Goal: Task Accomplishment & Management: Manage account settings

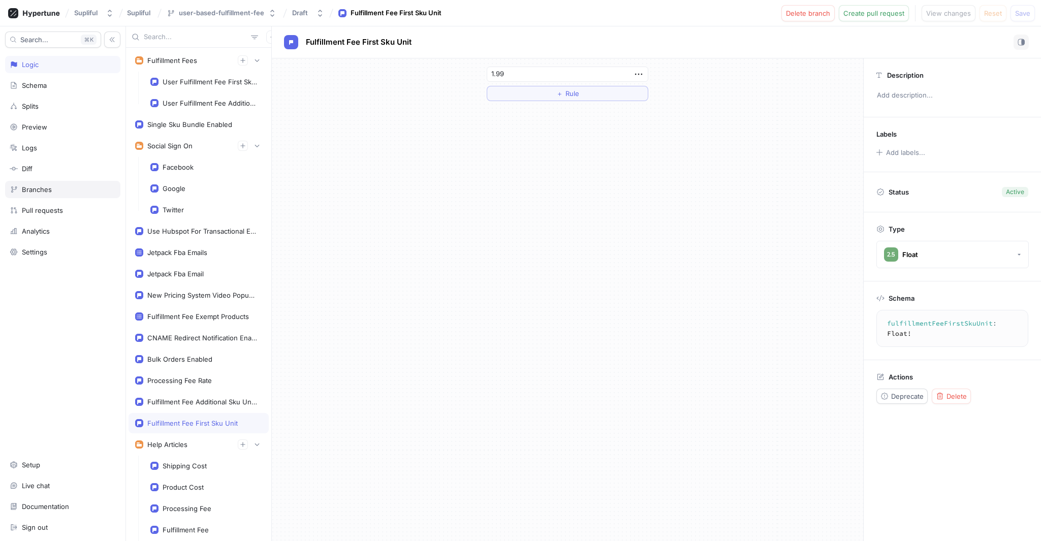
click at [46, 184] on div "Branches" at bounding box center [62, 189] width 115 height 17
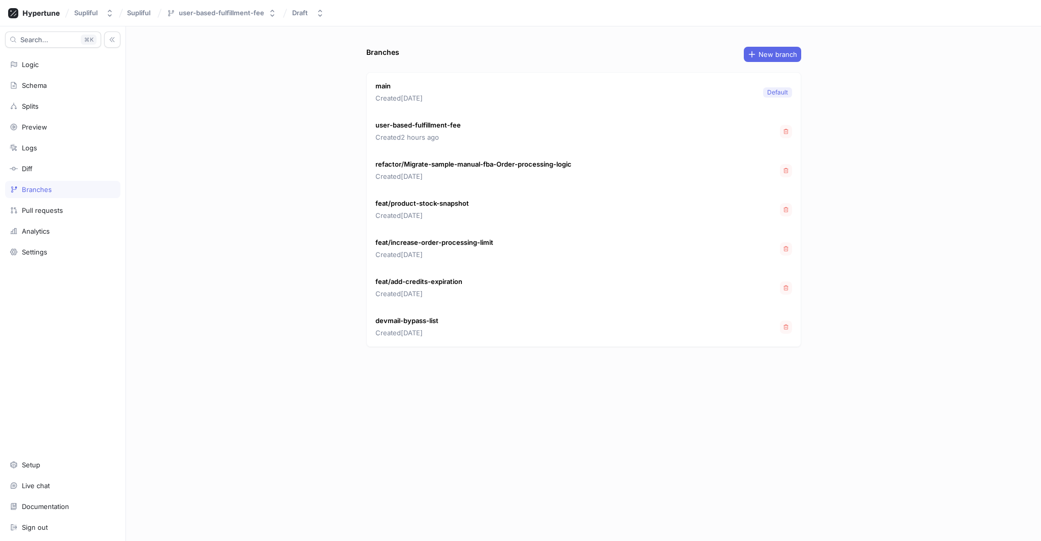
click at [777, 130] on div "user-based-fulfillment-fee Created 2 hours ago" at bounding box center [584, 131] width 434 height 39
click at [780, 130] on button "button" at bounding box center [786, 131] width 12 height 13
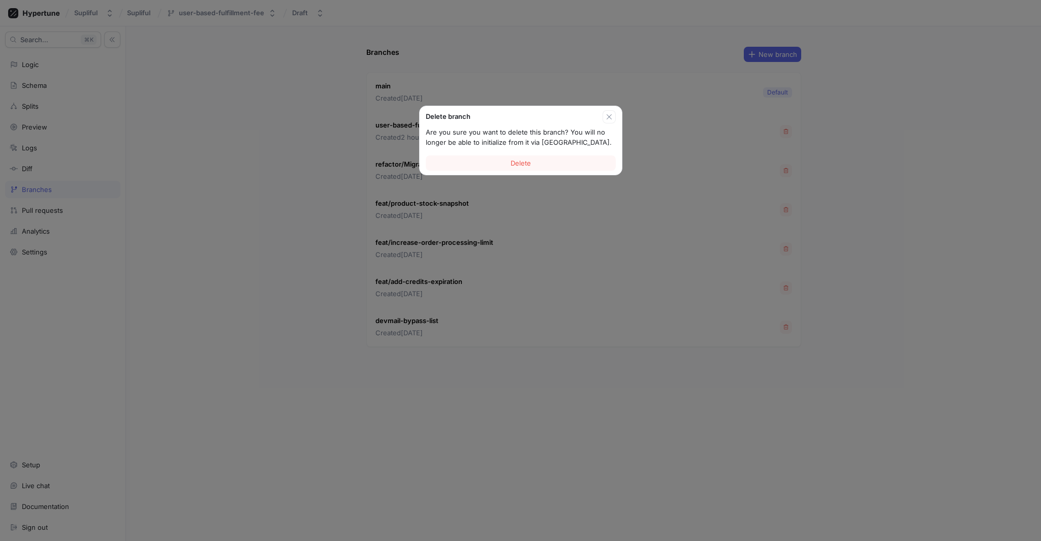
click at [541, 171] on div "Delete" at bounding box center [521, 162] width 202 height 23
click at [542, 165] on button "Delete" at bounding box center [521, 162] width 190 height 15
